Goal: Task Accomplishment & Management: Manage account settings

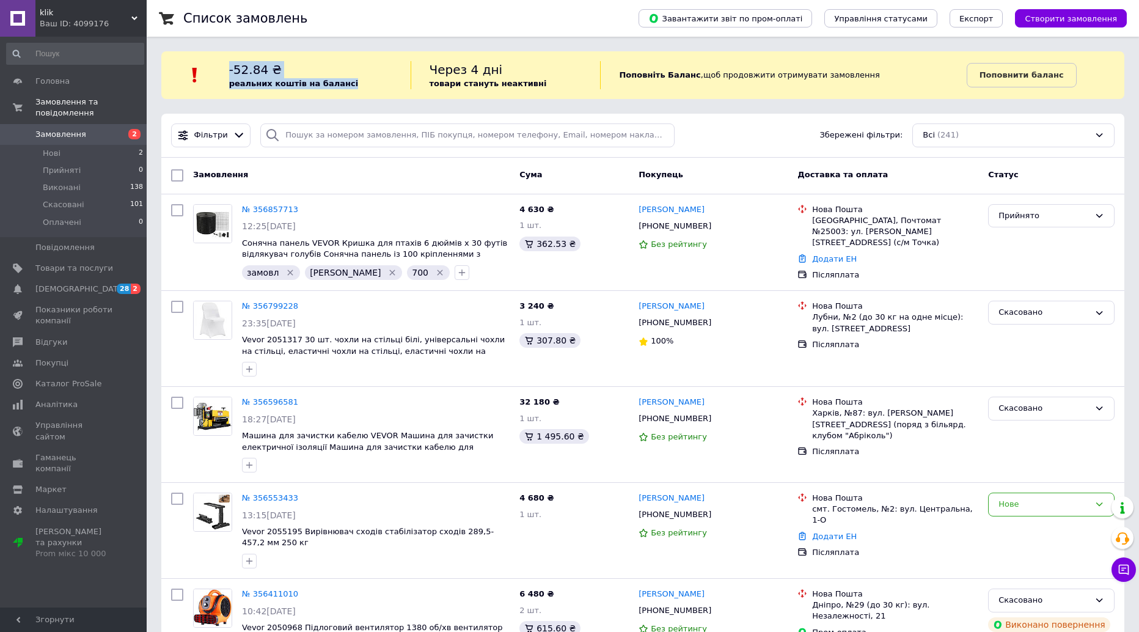
drag, startPoint x: 357, startPoint y: 81, endPoint x: 237, endPoint y: 67, distance: 121.1
click at [237, 67] on div "-52.84 ₴ реальних коштів на балансі" at bounding box center [319, 75] width 181 height 28
copy div "-52.84 ₴ реальних коштів на балансі"
click at [96, 452] on span "Гаманець компанії" at bounding box center [74, 463] width 78 height 22
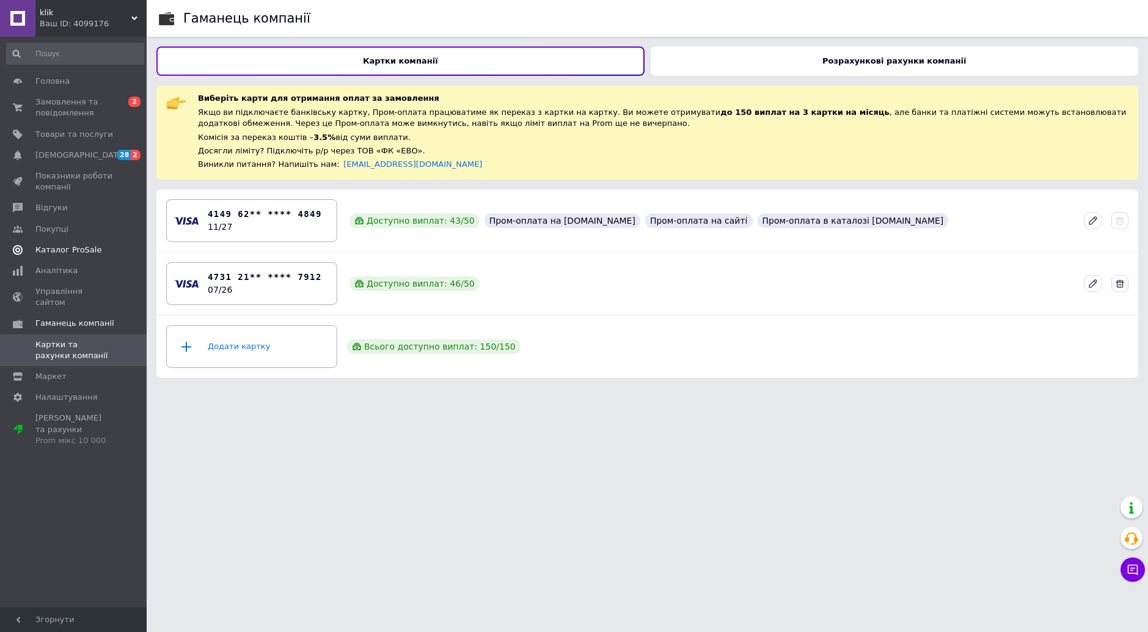
click at [90, 251] on span "Каталог ProSale" at bounding box center [68, 249] width 66 height 11
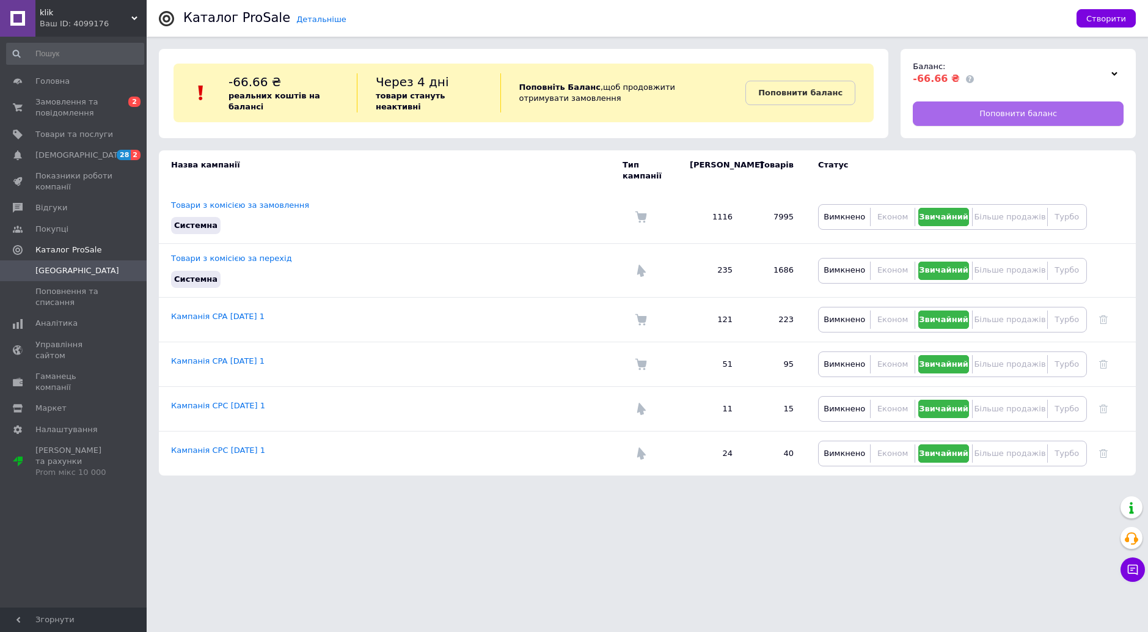
click at [993, 111] on span "Поповнити баланс" at bounding box center [1018, 113] width 78 height 11
click at [50, 107] on span "Замовлення та повідомлення" at bounding box center [74, 108] width 78 height 22
